Goal: Navigation & Orientation: Find specific page/section

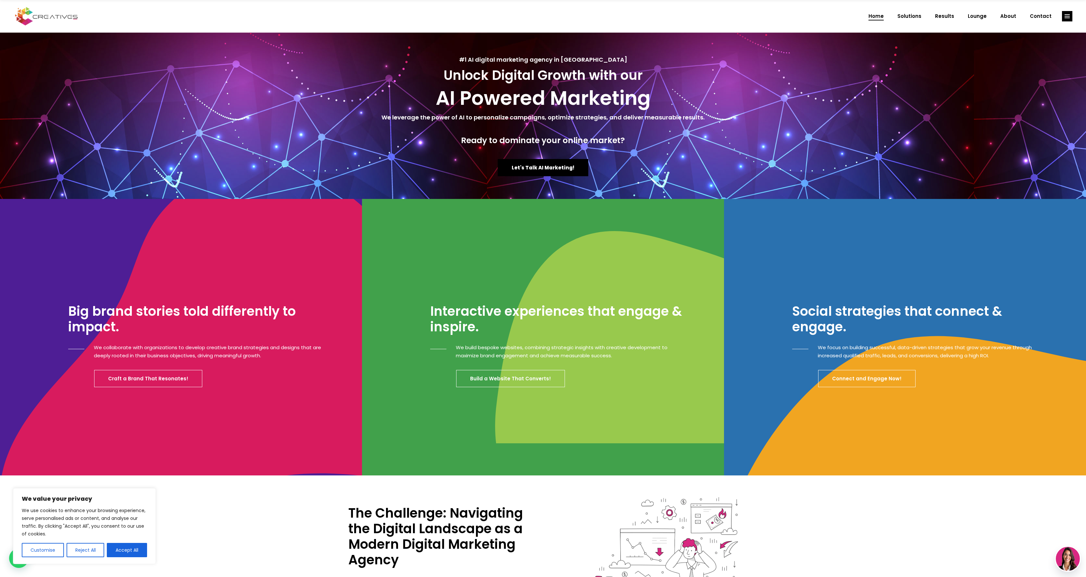
click at [132, 541] on div "We use cookies to enhance your browsing experience, serve personalised ads or c…" at bounding box center [84, 532] width 125 height 51
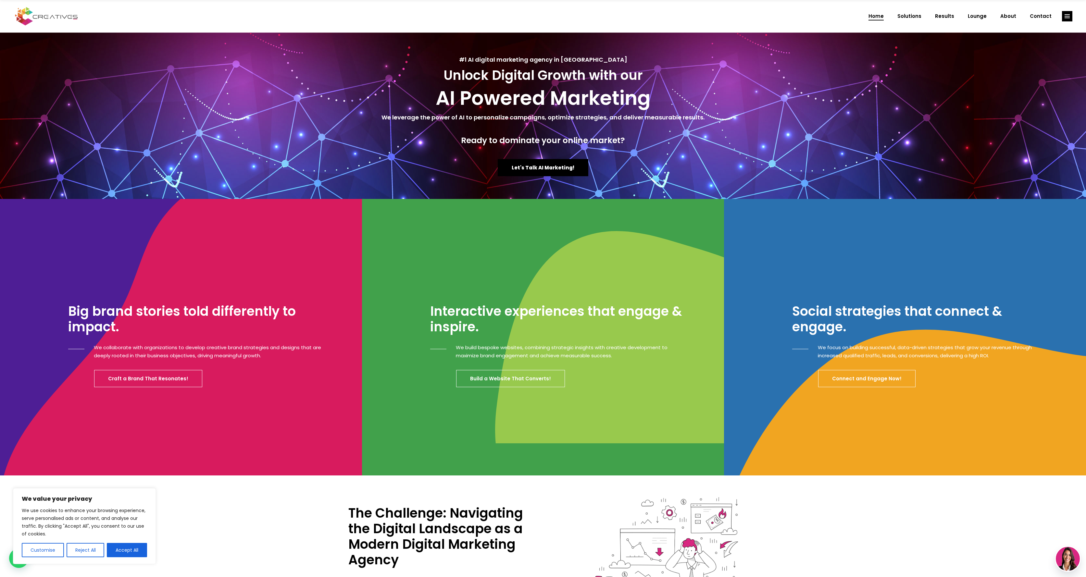
click at [130, 544] on button "Accept All" at bounding box center [127, 550] width 40 height 14
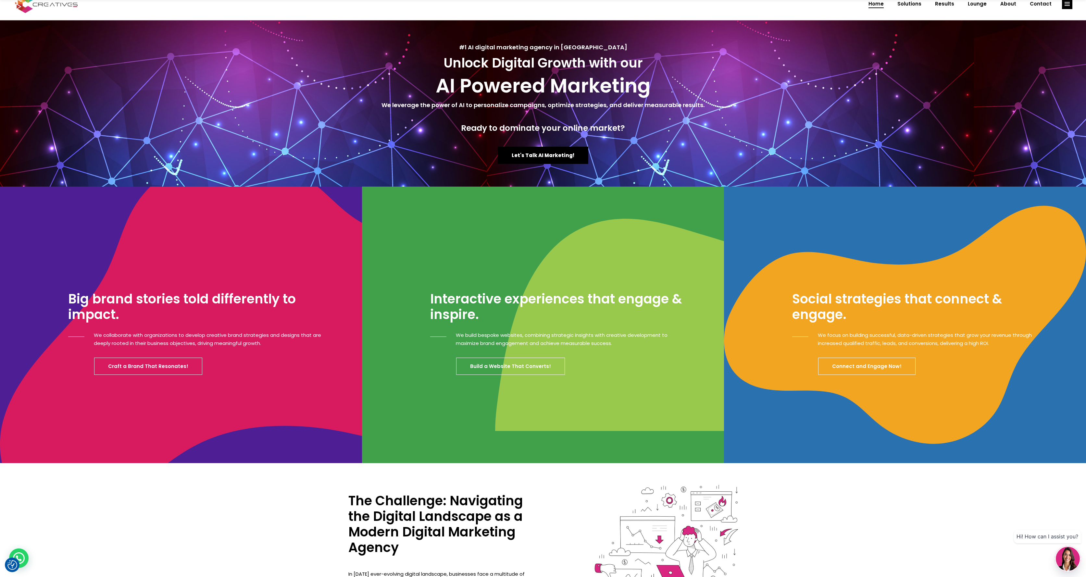
scroll to position [17, 0]
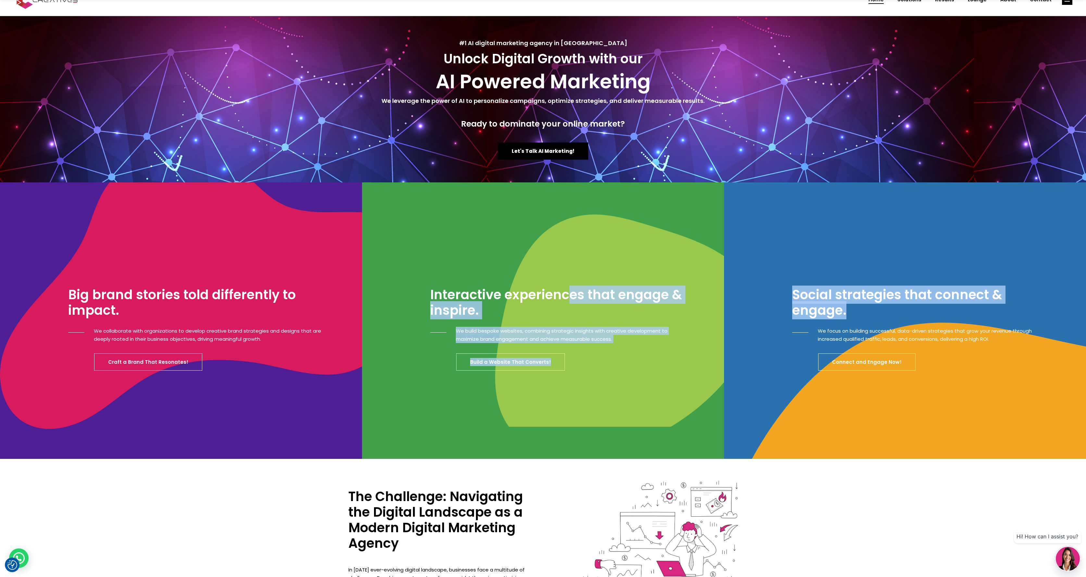
drag, startPoint x: 623, startPoint y: 297, endPoint x: 970, endPoint y: 316, distance: 347.9
click at [970, 316] on div "Big brand stories told differently to impact. We collaborate with organizations…" at bounding box center [543, 320] width 1086 height 277
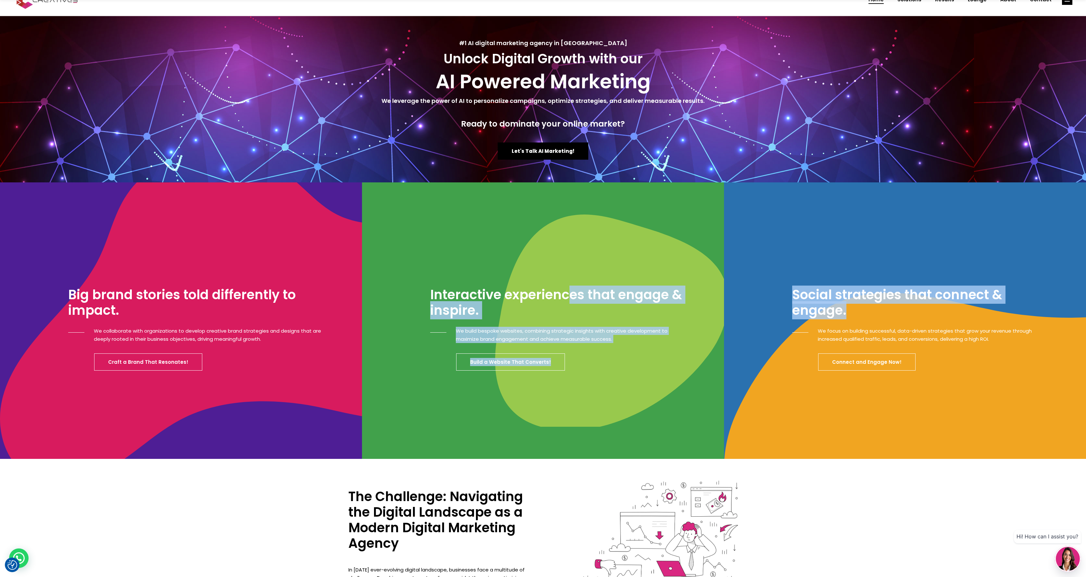
scroll to position [0, 0]
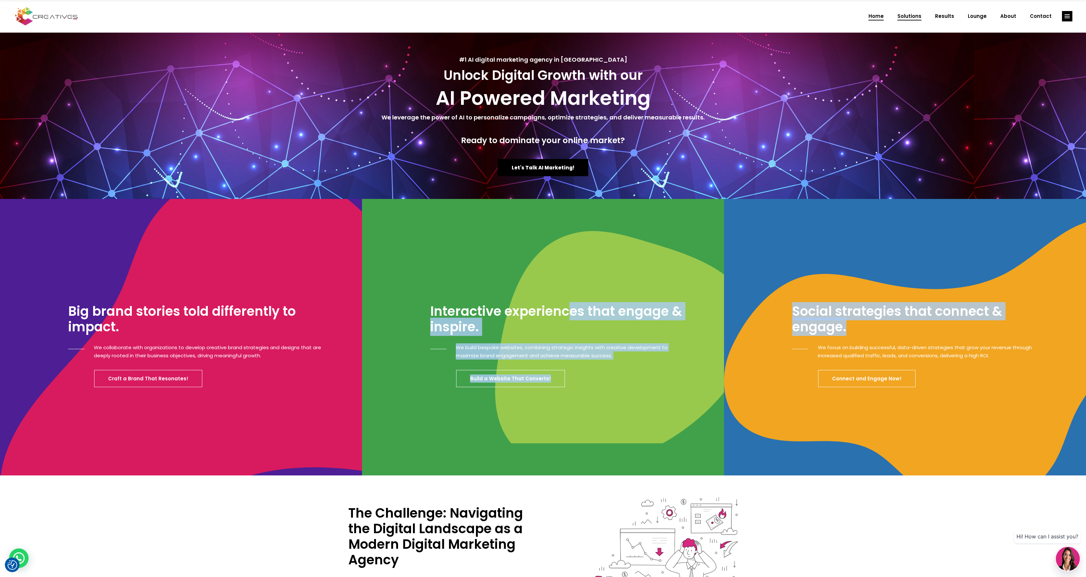
click at [911, 13] on span "Solutions" at bounding box center [909, 16] width 24 height 17
